Goal: Information Seeking & Learning: Learn about a topic

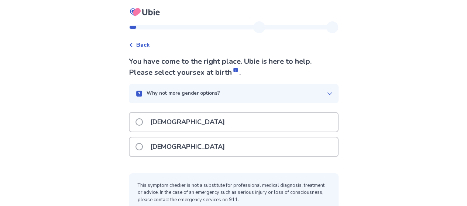
click at [143, 121] on span at bounding box center [138, 121] width 7 height 7
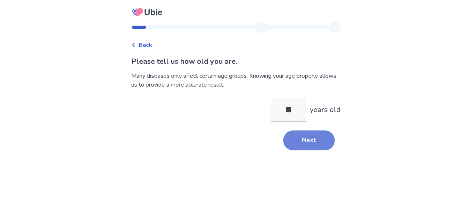
type input "**"
click at [303, 144] on button "Next" at bounding box center [309, 141] width 52 height 20
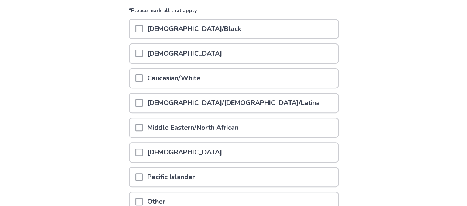
scroll to position [111, 0]
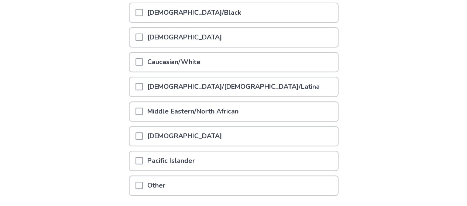
click at [142, 62] on span at bounding box center [138, 61] width 7 height 7
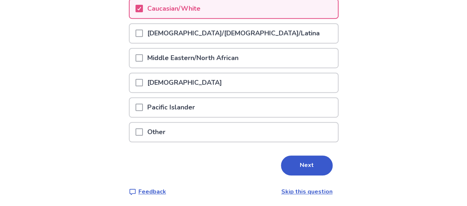
scroll to position [166, 0]
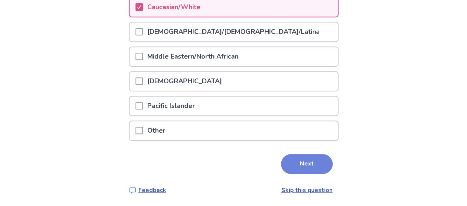
click at [311, 167] on button "Next" at bounding box center [307, 164] width 52 height 20
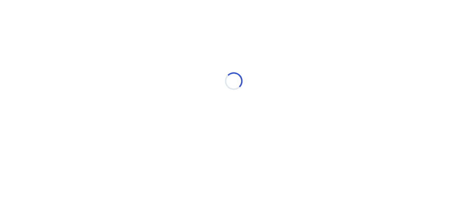
scroll to position [0, 0]
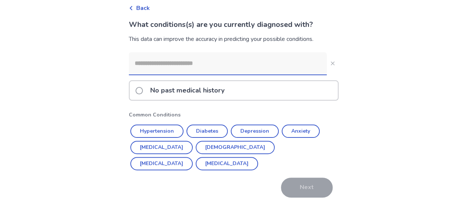
scroll to position [61, 0]
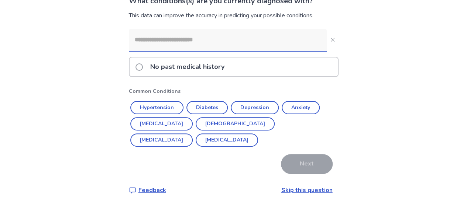
click at [142, 65] on span at bounding box center [138, 66] width 7 height 7
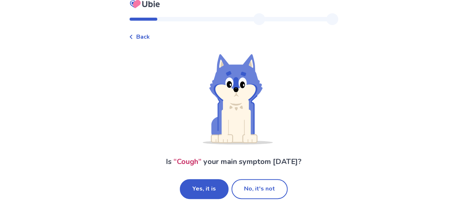
scroll to position [13, 0]
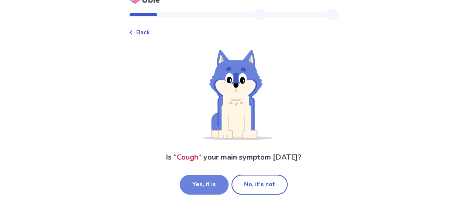
click at [202, 185] on button "Yes, it is" at bounding box center [204, 185] width 49 height 20
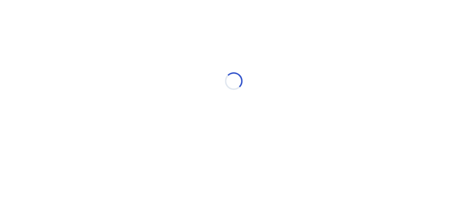
scroll to position [0, 0]
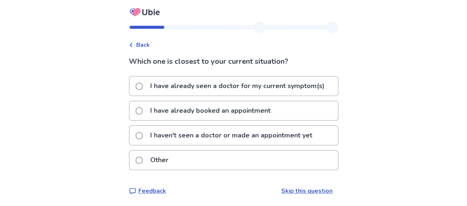
click at [142, 134] on span at bounding box center [138, 135] width 7 height 7
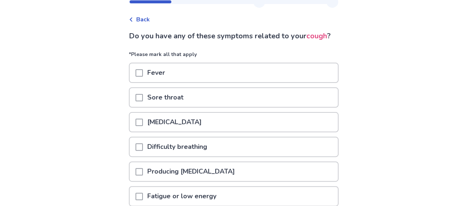
scroll to position [37, 0]
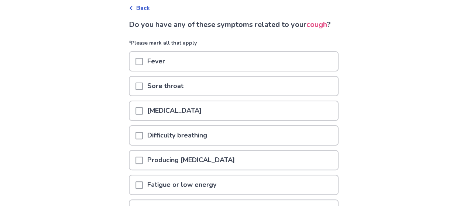
click at [143, 90] on span at bounding box center [138, 86] width 7 height 7
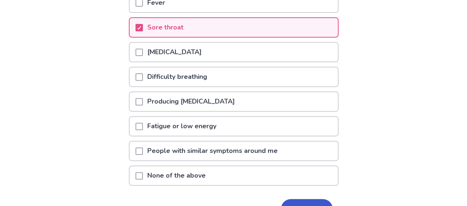
scroll to position [111, 0]
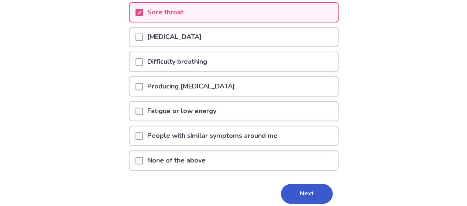
click at [142, 90] on span at bounding box center [138, 86] width 7 height 7
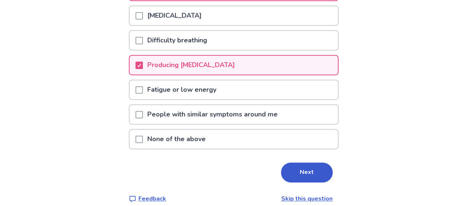
scroll to position [148, 0]
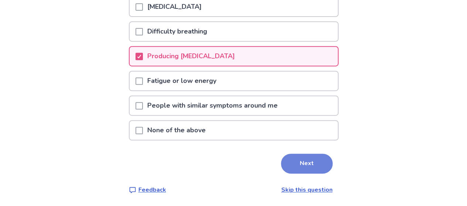
click at [308, 168] on button "Next" at bounding box center [307, 164] width 52 height 20
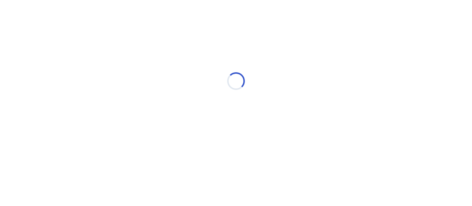
select select "*"
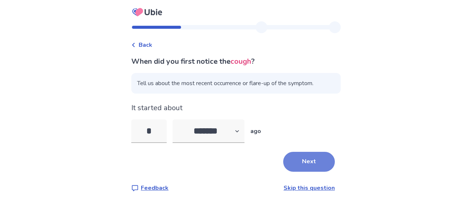
type input "*"
click at [311, 163] on button "Next" at bounding box center [309, 162] width 52 height 20
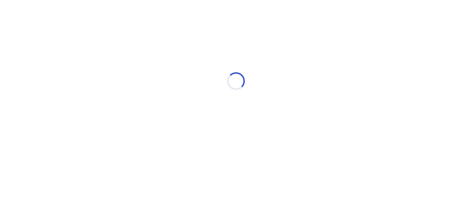
select select "*"
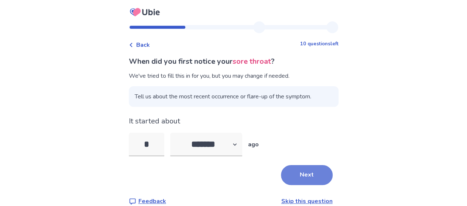
click at [300, 174] on button "Next" at bounding box center [307, 175] width 52 height 20
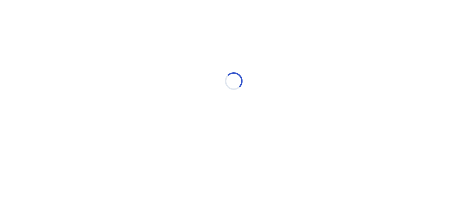
select select "*"
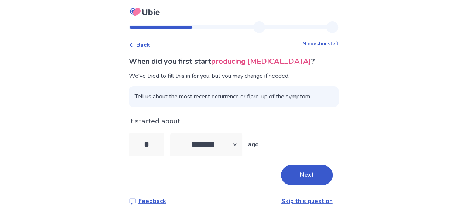
drag, startPoint x: 155, startPoint y: 142, endPoint x: 148, endPoint y: 142, distance: 6.6
click at [148, 142] on input "*" at bounding box center [146, 145] width 35 height 24
type input "*"
click at [311, 171] on button "Next" at bounding box center [307, 175] width 52 height 20
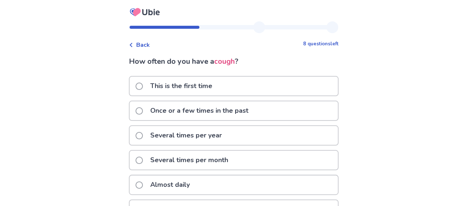
click at [143, 85] on span at bounding box center [138, 86] width 7 height 7
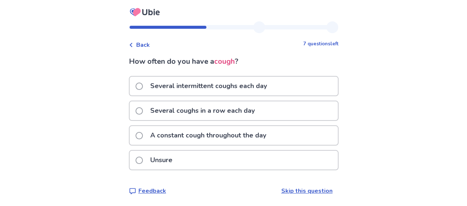
click at [143, 109] on span at bounding box center [138, 110] width 7 height 7
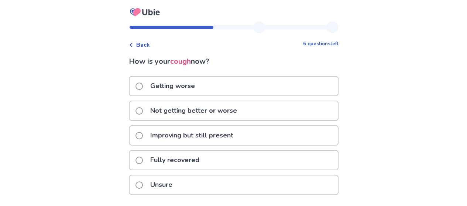
click at [143, 111] on span at bounding box center [138, 110] width 7 height 7
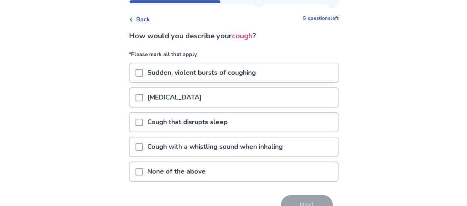
scroll to position [37, 0]
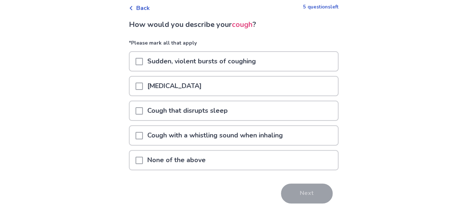
click at [143, 61] on span at bounding box center [138, 61] width 7 height 7
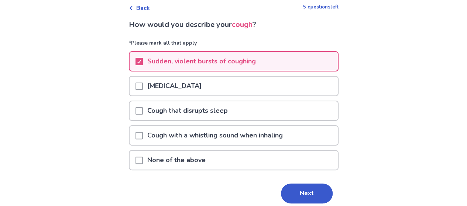
click at [292, 193] on button "Next" at bounding box center [307, 194] width 52 height 20
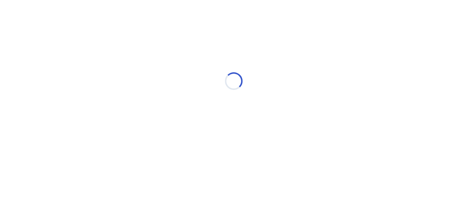
scroll to position [0, 0]
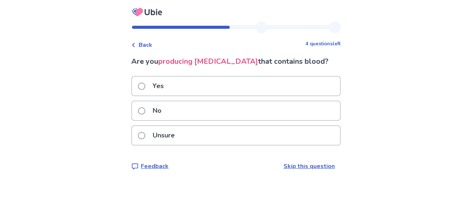
click at [145, 108] on span at bounding box center [141, 110] width 7 height 7
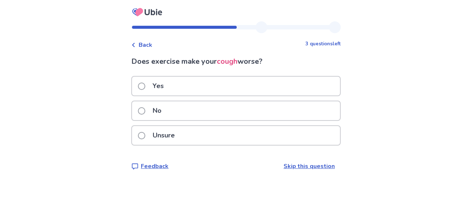
click at [145, 111] on span at bounding box center [141, 110] width 7 height 7
click at [145, 86] on span at bounding box center [141, 86] width 7 height 7
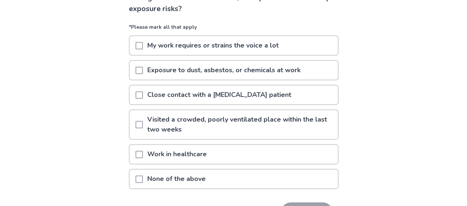
scroll to position [74, 0]
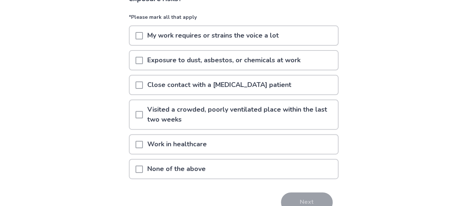
click at [143, 114] on span at bounding box center [138, 114] width 7 height 7
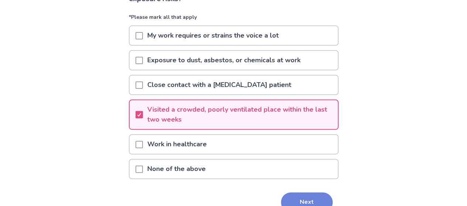
click at [303, 198] on button "Next" at bounding box center [307, 203] width 52 height 20
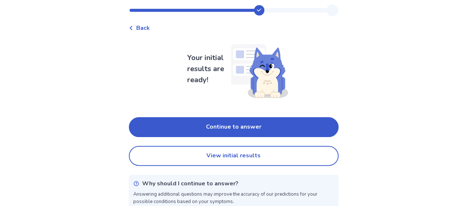
scroll to position [27, 0]
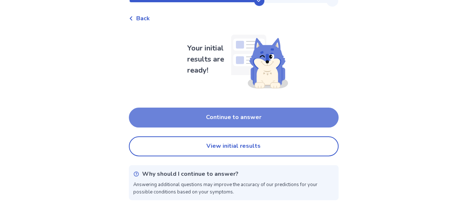
click at [224, 118] on button "Continue to answer" at bounding box center [234, 118] width 210 height 20
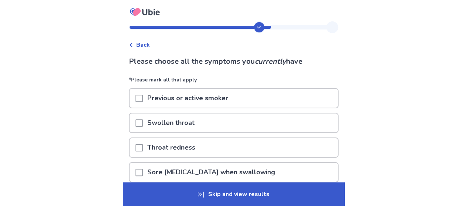
click at [143, 99] on span at bounding box center [138, 98] width 7 height 7
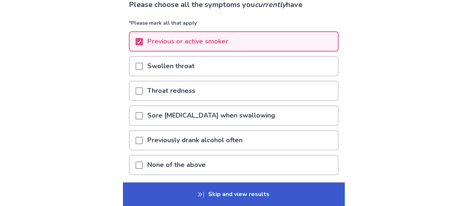
scroll to position [74, 0]
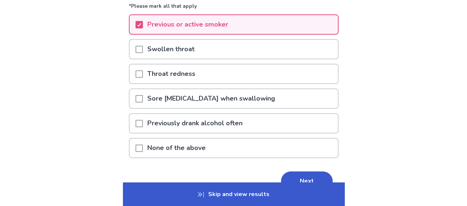
click at [143, 124] on span at bounding box center [138, 123] width 7 height 7
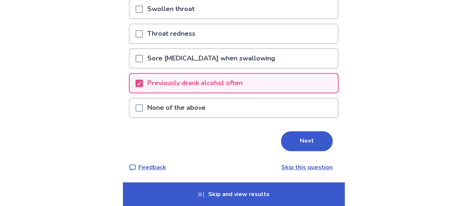
scroll to position [115, 0]
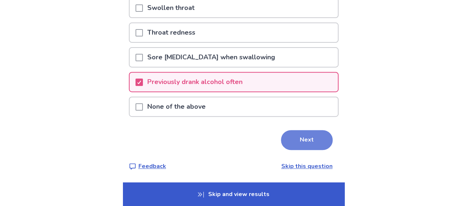
click at [305, 138] on button "Next" at bounding box center [307, 140] width 52 height 20
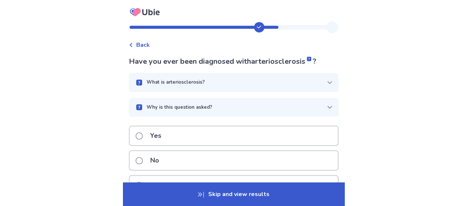
click at [142, 162] on span at bounding box center [138, 160] width 7 height 7
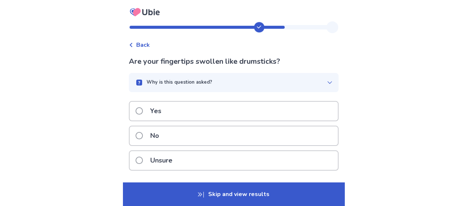
click at [142, 135] on span at bounding box center [138, 135] width 7 height 7
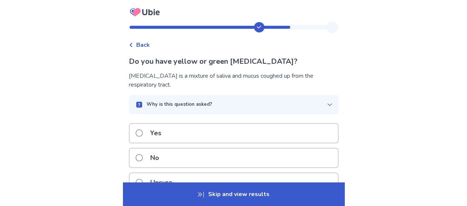
scroll to position [37, 0]
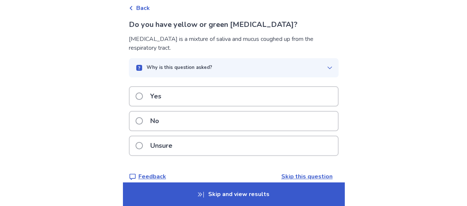
click at [141, 97] on span at bounding box center [138, 96] width 7 height 7
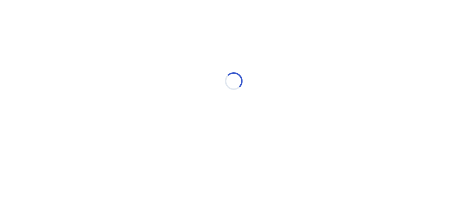
scroll to position [0, 0]
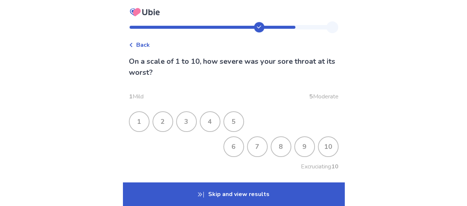
click at [238, 119] on div "5" at bounding box center [233, 121] width 19 height 19
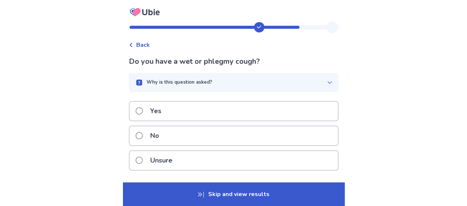
click at [142, 110] on span at bounding box center [138, 110] width 7 height 7
click at [143, 135] on span at bounding box center [138, 135] width 7 height 7
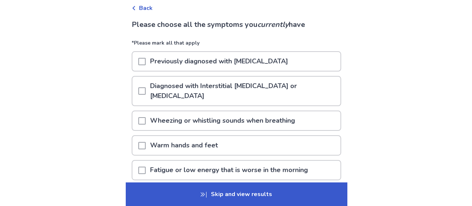
scroll to position [74, 0]
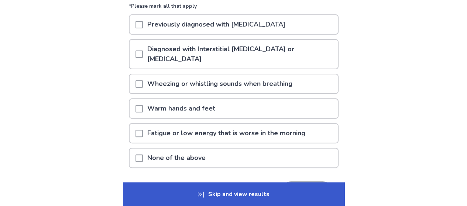
click at [143, 158] on span at bounding box center [138, 158] width 7 height 7
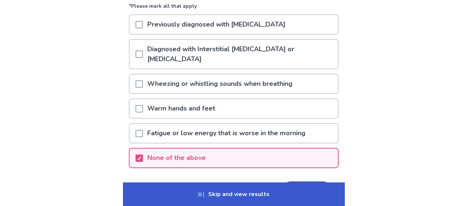
click at [275, 193] on p "Skip and view results" at bounding box center [233, 195] width 221 height 24
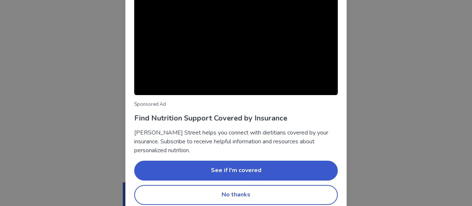
scroll to position [100, 0]
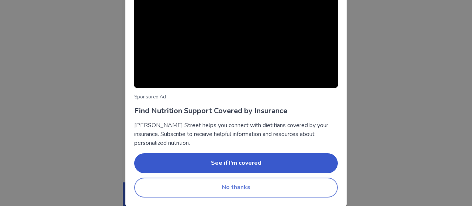
click at [241, 191] on button "No thanks" at bounding box center [236, 188] width 204 height 20
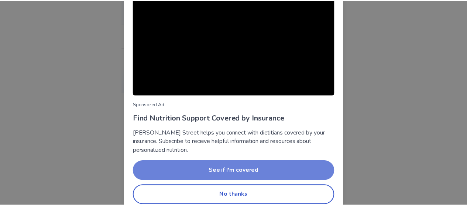
scroll to position [100, 0]
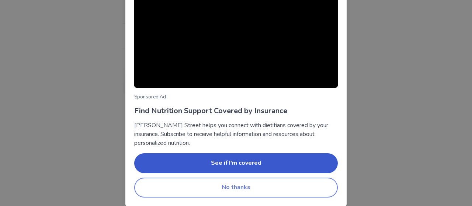
click at [231, 189] on button "No thanks" at bounding box center [236, 188] width 204 height 20
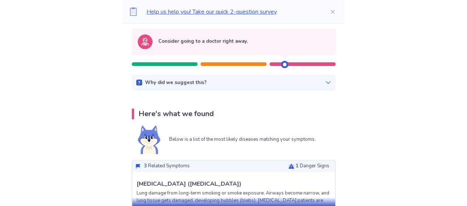
scroll to position [111, 0]
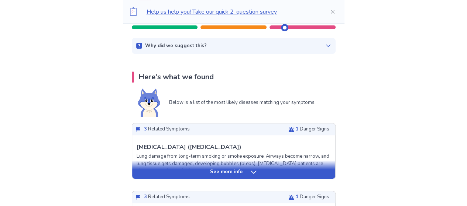
click at [253, 172] on icon at bounding box center [253, 172] width 7 height 7
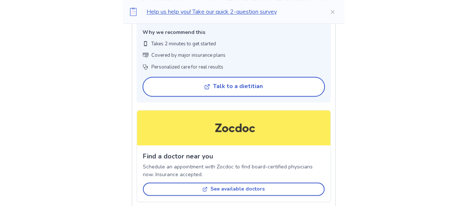
scroll to position [738, 0]
